Goal: Task Accomplishment & Management: Manage account settings

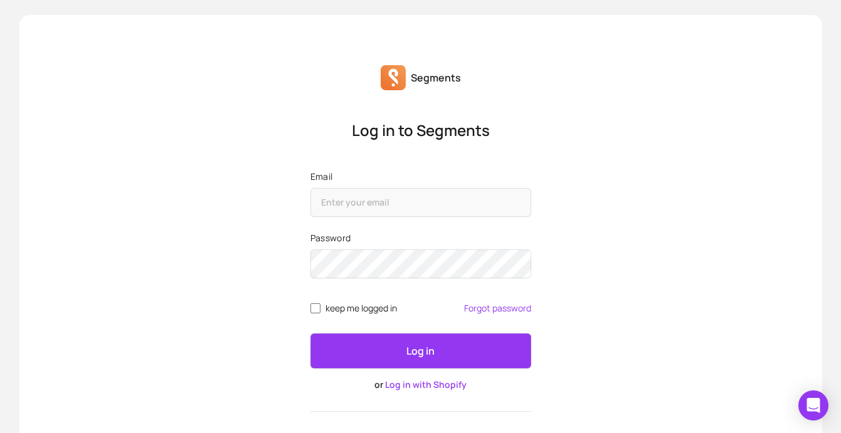
click at [396, 72] on icon at bounding box center [392, 77] width 9 height 16
click at [463, 211] on input "Email" at bounding box center [420, 202] width 221 height 29
type input "[EMAIL_ADDRESS][DOMAIN_NAME]"
drag, startPoint x: 455, startPoint y: 201, endPoint x: 321, endPoint y: 196, distance: 134.3
click at [321, 196] on input "[EMAIL_ADDRESS][DOMAIN_NAME]" at bounding box center [420, 202] width 221 height 29
